Goal: Check status: Check status

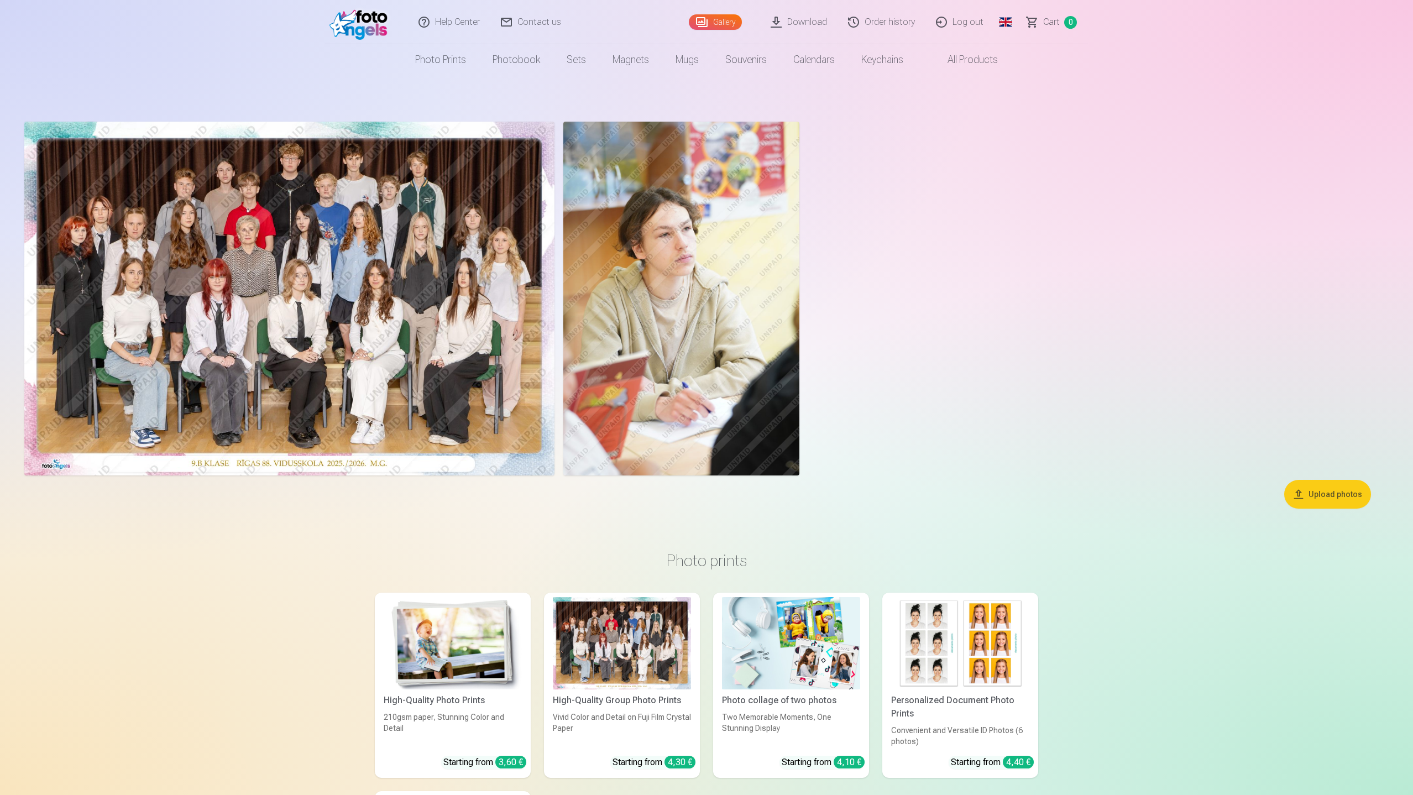
click at [896, 19] on link "Order history" at bounding box center [882, 22] width 88 height 44
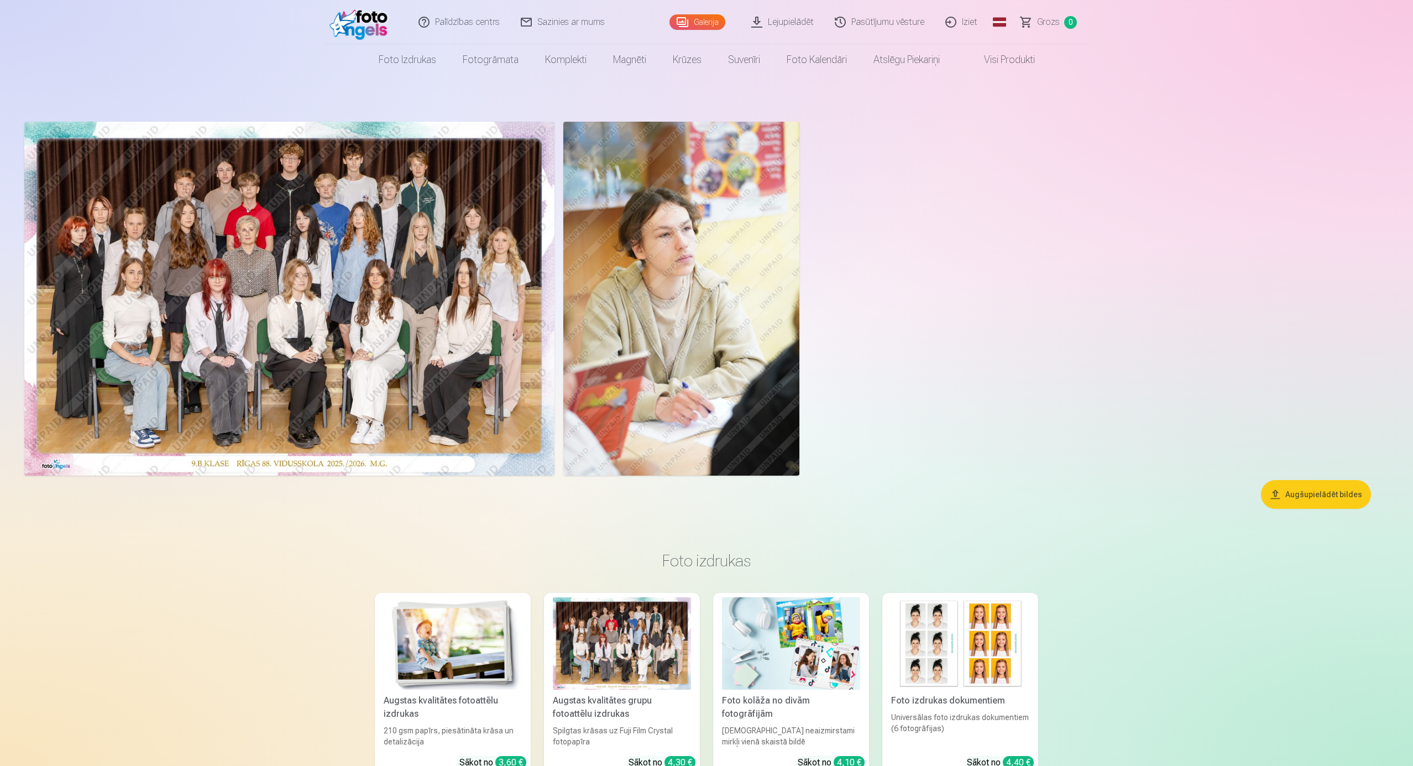
click at [886, 19] on link "Pasūtījumu vēsture" at bounding box center [880, 22] width 111 height 44
